Goal: Transaction & Acquisition: Purchase product/service

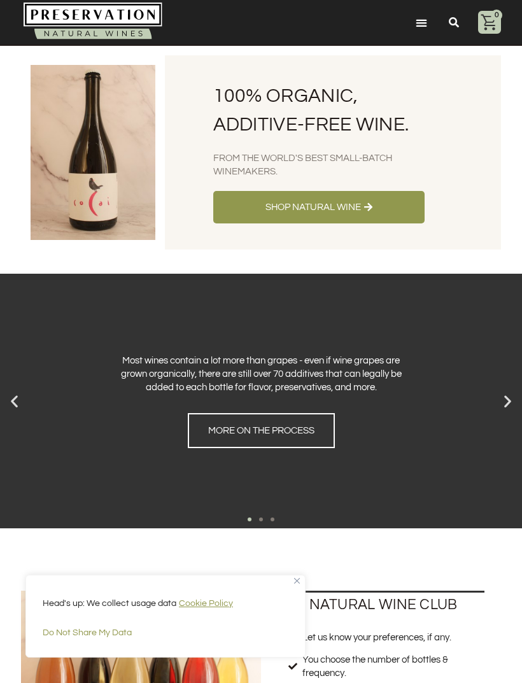
click at [304, 577] on div "Head's up: We collect usage data Cookie Policy Do Not Share My Data" at bounding box center [165, 616] width 280 height 83
click at [302, 579] on div "Head's up: We collect usage data Cookie Policy Do Not Share My Data" at bounding box center [165, 616] width 280 height 83
click at [322, 208] on span "Shop Natural Wine" at bounding box center [312, 206] width 95 height 13
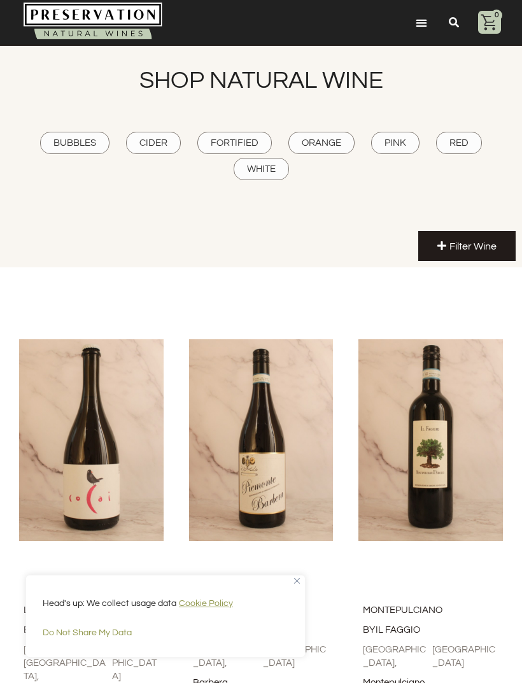
click at [295, 584] on div "Head's up: We collect usage data Cookie Policy Do Not Share My Data" at bounding box center [165, 616] width 280 height 83
click at [302, 577] on div "Head's up: We collect usage data Cookie Policy Do Not Share My Data" at bounding box center [165, 616] width 280 height 83
click at [302, 578] on div "Head's up: We collect usage data Cookie Policy Do Not Share My Data" at bounding box center [165, 616] width 280 height 83
click at [302, 582] on div "Head's up: We collect usage data Cookie Policy Do Not Share My Data" at bounding box center [165, 616] width 280 height 83
click at [293, 582] on div "Head's up: We collect usage data Cookie Policy Do Not Share My Data" at bounding box center [165, 616] width 280 height 83
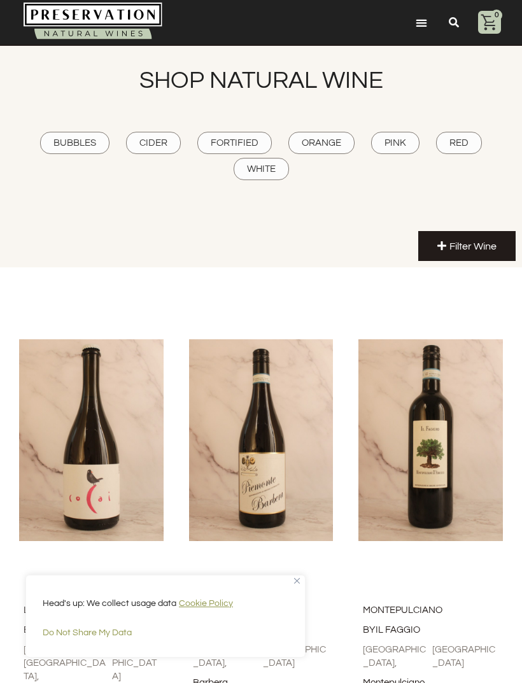
click at [466, 242] on span "Filter Wine" at bounding box center [472, 246] width 47 height 10
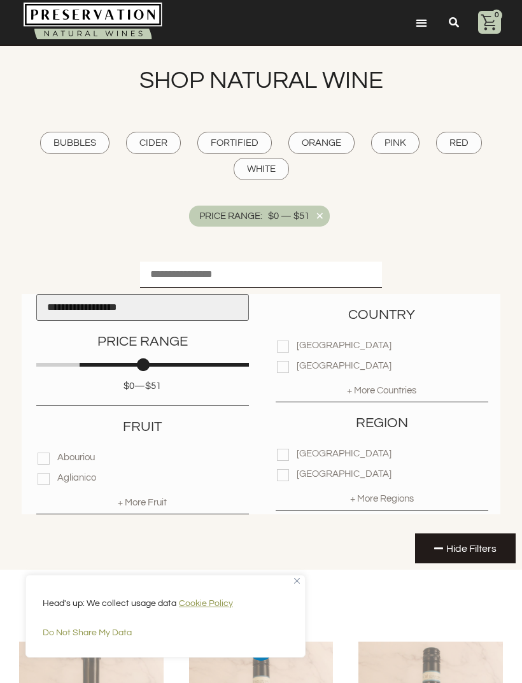
scroll to position [0, 2]
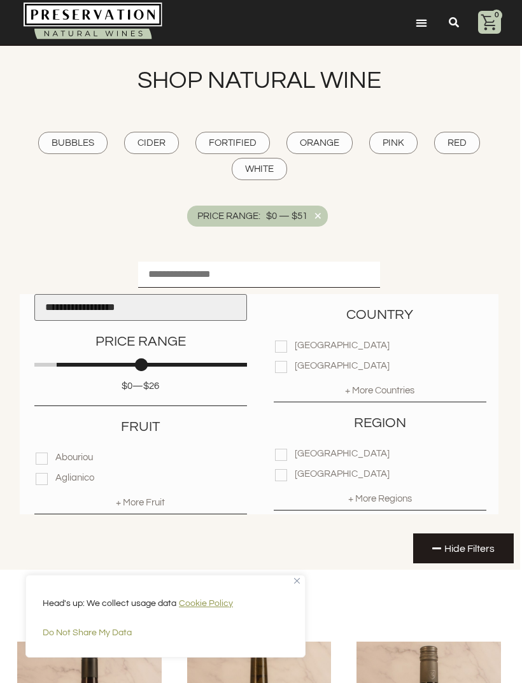
type input "**"
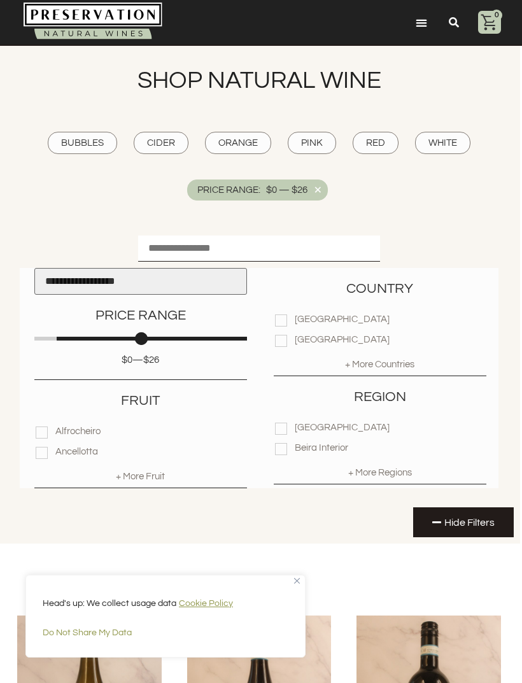
click at [66, 363] on div "$ 0 — $ 26" at bounding box center [140, 359] width 213 height 13
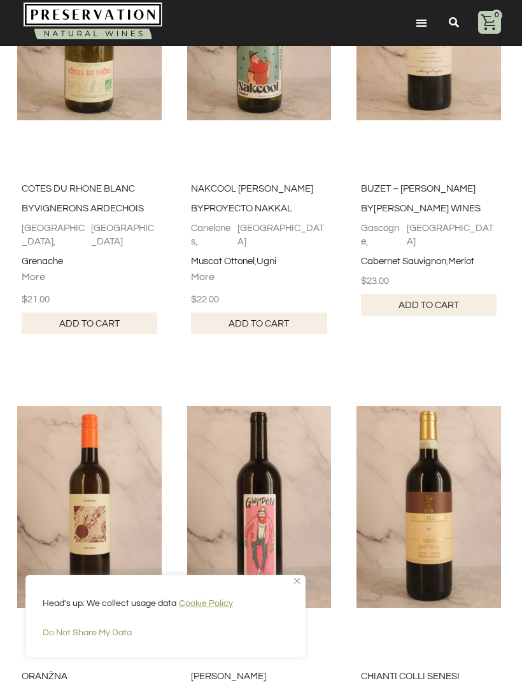
scroll to position [3082, 2]
